Goal: Task Accomplishment & Management: Manage account settings

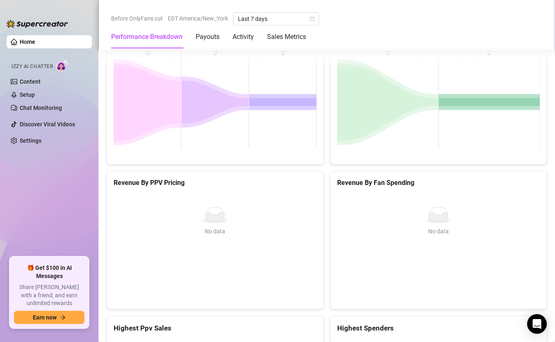
scroll to position [981, 0]
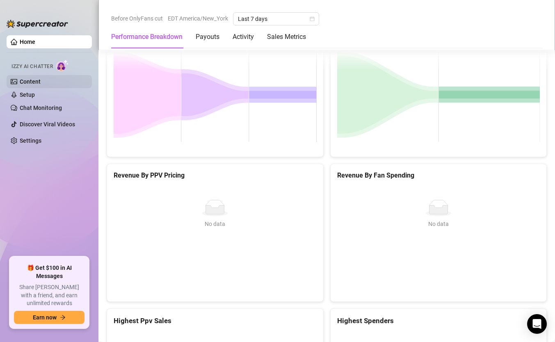
click at [41, 84] on link "Content" at bounding box center [30, 81] width 21 height 7
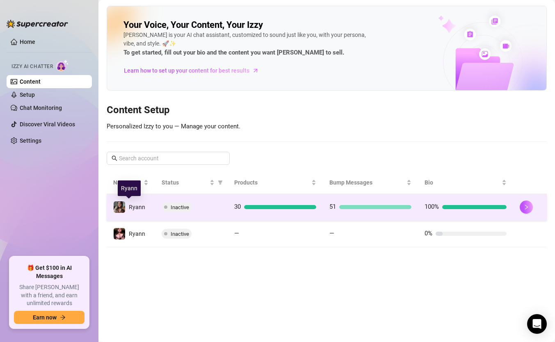
click at [133, 204] on span "Ryann" at bounding box center [137, 207] width 16 height 7
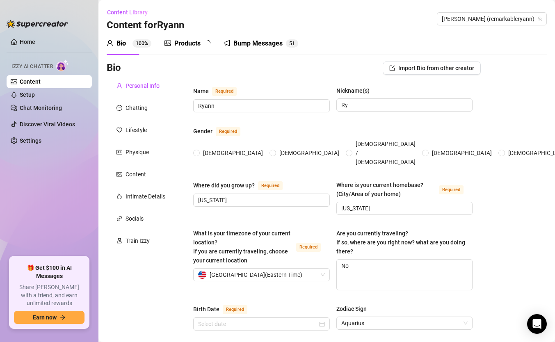
radio input "true"
type input "[DATE]"
click at [37, 110] on link "Chat Monitoring" at bounding box center [41, 108] width 42 height 7
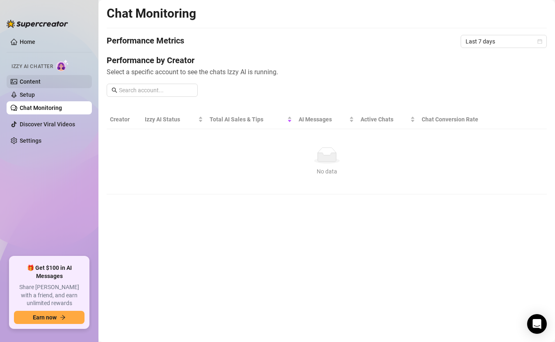
click at [30, 80] on link "Content" at bounding box center [30, 81] width 21 height 7
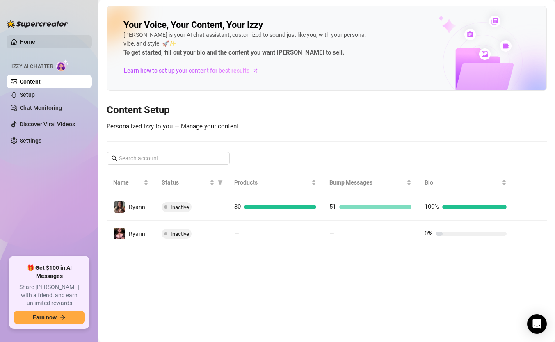
click at [24, 41] on link "Home" at bounding box center [28, 42] width 16 height 7
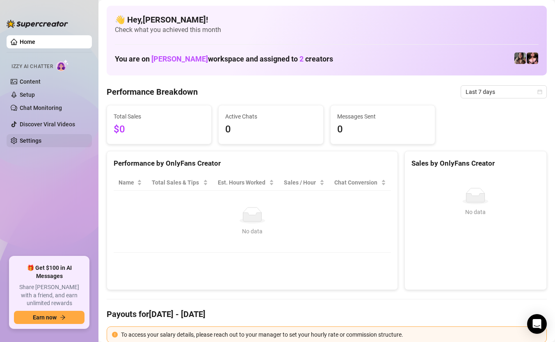
click at [41, 144] on link "Settings" at bounding box center [31, 140] width 22 height 7
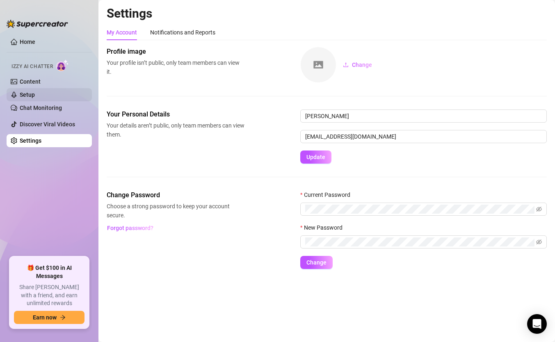
click at [23, 95] on link "Setup" at bounding box center [27, 94] width 15 height 7
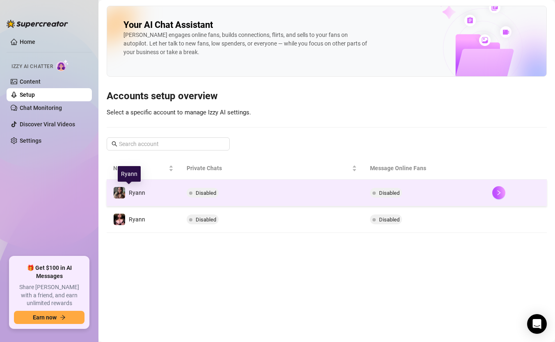
click at [113, 188] on span at bounding box center [119, 193] width 12 height 12
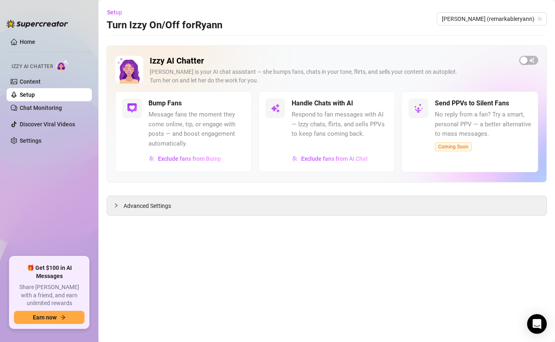
click at [22, 51] on ul "Home Izzy AI Chatter Content Setup Chat Monitoring Discover Viral Videos Settin…" at bounding box center [49, 142] width 85 height 221
click at [22, 39] on link "Home" at bounding box center [28, 42] width 16 height 7
